Goal: Task Accomplishment & Management: Use online tool/utility

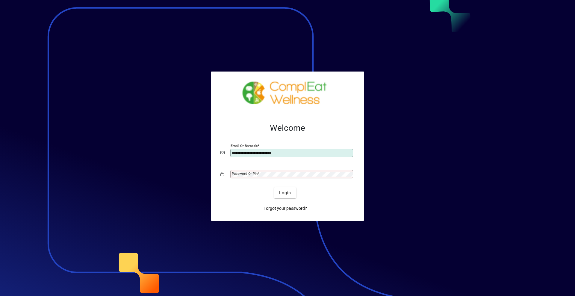
type input "**********"
click at [274, 187] on button "Login" at bounding box center [285, 192] width 22 height 11
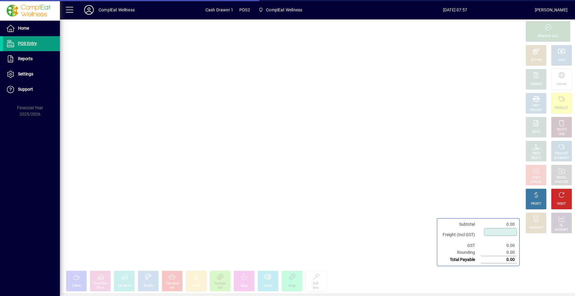
type input "****"
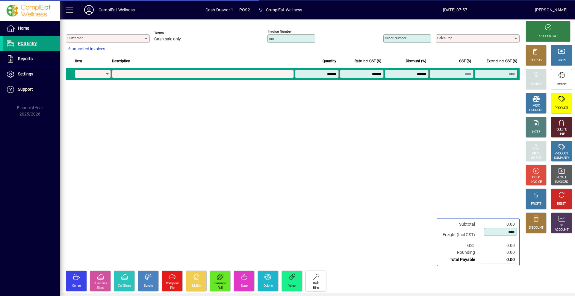
type input "**********"
